Goal: Task Accomplishment & Management: Use online tool/utility

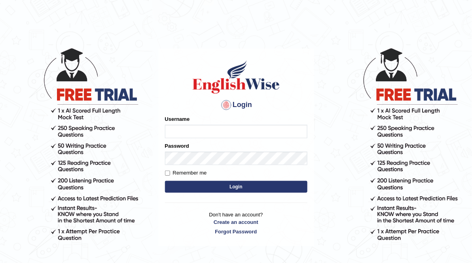
type input "ameerham"
click at [213, 189] on button "Login" at bounding box center [236, 187] width 142 height 12
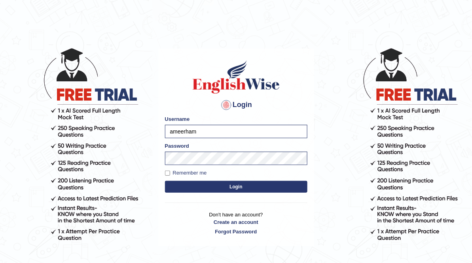
click at [213, 189] on button "Login" at bounding box center [236, 187] width 142 height 12
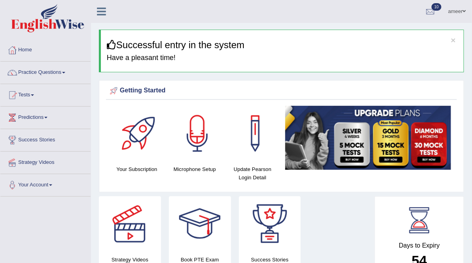
click at [45, 74] on link "Practice Questions" at bounding box center [45, 72] width 90 height 20
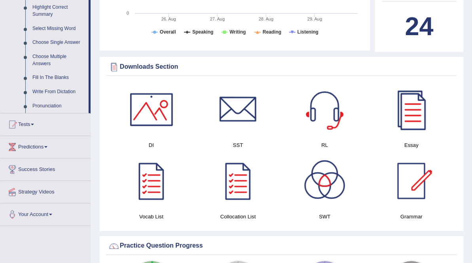
scroll to position [390, 0]
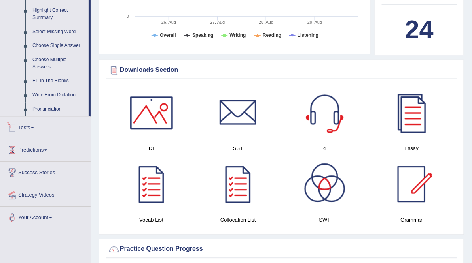
click at [29, 121] on link "Tests" at bounding box center [45, 127] width 90 height 20
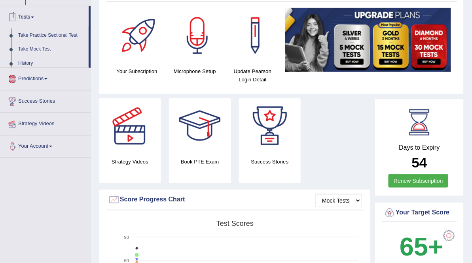
scroll to position [96, 0]
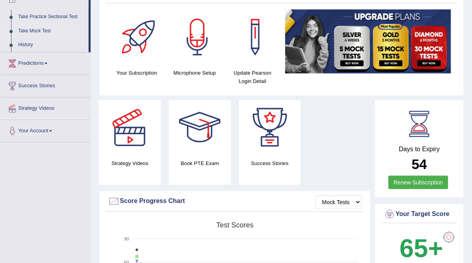
click at [41, 26] on link "Take Mock Test" at bounding box center [52, 31] width 74 height 14
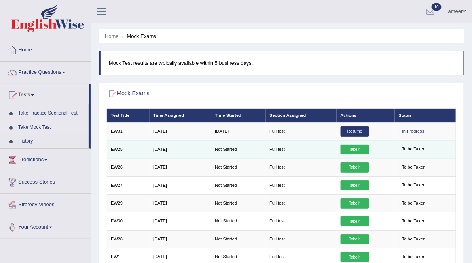
click at [358, 155] on link "Take it" at bounding box center [355, 150] width 28 height 10
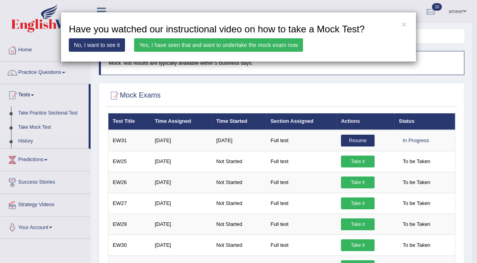
click at [271, 45] on link "Yes, I have seen that and want to undertake the mock exam now" at bounding box center [218, 44] width 169 height 13
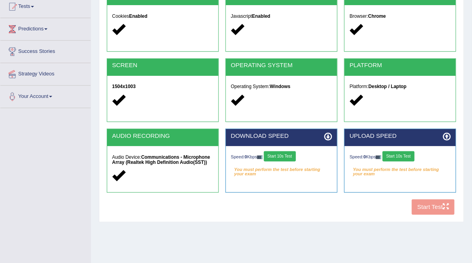
scroll to position [95, 0]
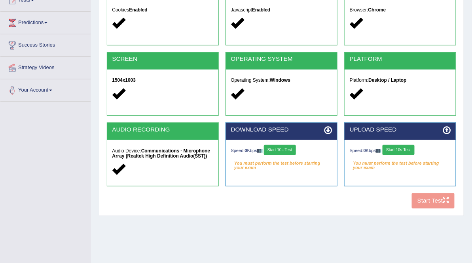
click at [285, 155] on button "Start 10s Test" at bounding box center [280, 150] width 32 height 10
click at [407, 155] on button "Start 10s Test" at bounding box center [398, 150] width 32 height 10
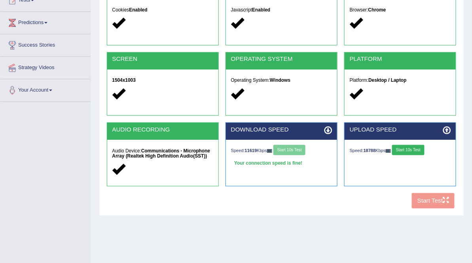
click at [314, 157] on div "Speed: 11619 Kbps Start 10s Test" at bounding box center [281, 151] width 101 height 12
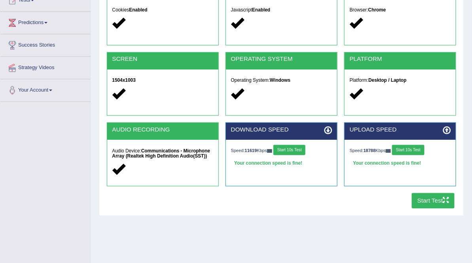
click at [424, 209] on button "Start Test" at bounding box center [433, 200] width 43 height 15
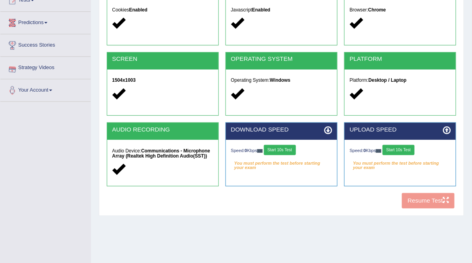
click at [287, 155] on button "Start 10s Test" at bounding box center [280, 150] width 32 height 10
click at [415, 157] on div "Speed: 0 Kbps Start 10s Test" at bounding box center [400, 151] width 101 height 12
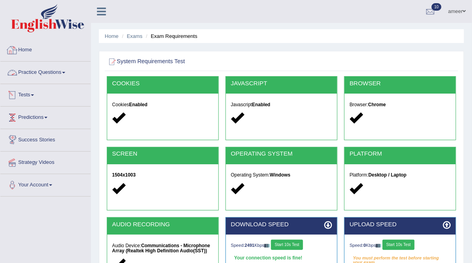
click at [31, 96] on link "Tests" at bounding box center [45, 94] width 90 height 20
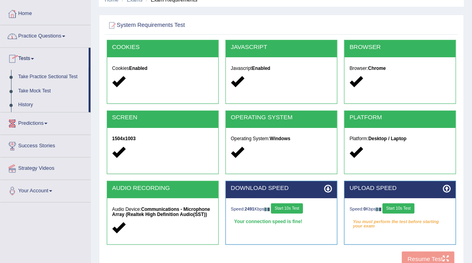
scroll to position [95, 0]
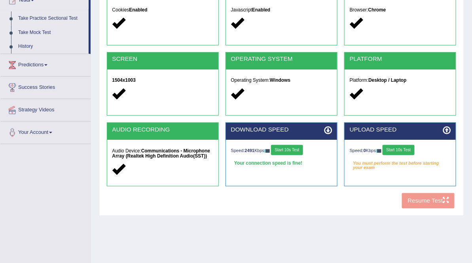
click at [48, 16] on link "Take Practice Sectional Test" at bounding box center [52, 18] width 74 height 14
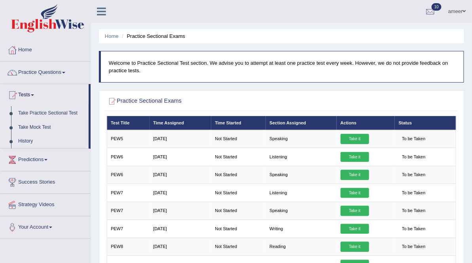
drag, startPoint x: 241, startPoint y: 100, endPoint x: 260, endPoint y: 11, distance: 91.4
click at [260, 11] on ul "ameer Toggle navigation Username: ameerham Access Type: Online Subscription: Go…" at bounding box center [338, 11] width 267 height 23
click at [47, 127] on link "Take Mock Test" at bounding box center [52, 128] width 74 height 14
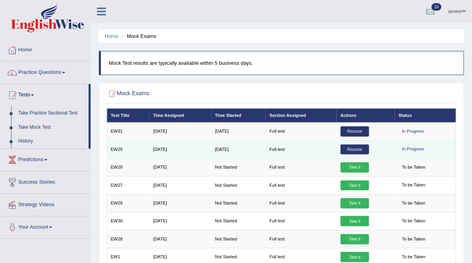
click at [360, 155] on link "Resume" at bounding box center [355, 150] width 28 height 10
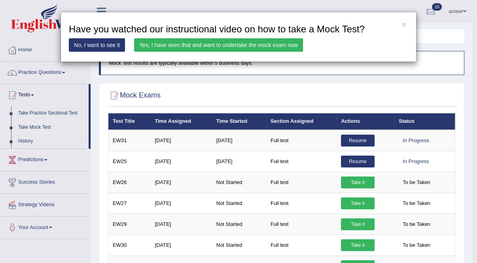
click at [232, 44] on link "Yes, I have seen that and want to undertake the mock exam now" at bounding box center [218, 44] width 169 height 13
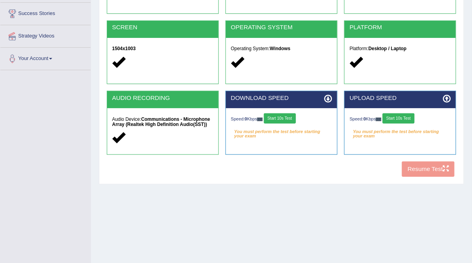
click at [296, 124] on button "Start 10s Test" at bounding box center [280, 119] width 32 height 10
click at [410, 124] on button "Start 10s Test" at bounding box center [398, 119] width 32 height 10
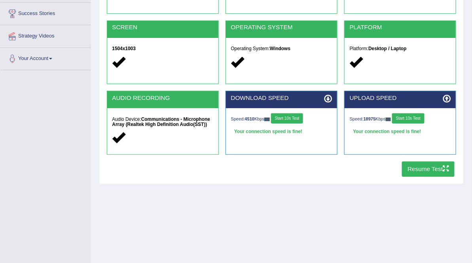
click at [428, 177] on button "Resume Test" at bounding box center [428, 169] width 53 height 15
